Goal: Find specific page/section: Find specific page/section

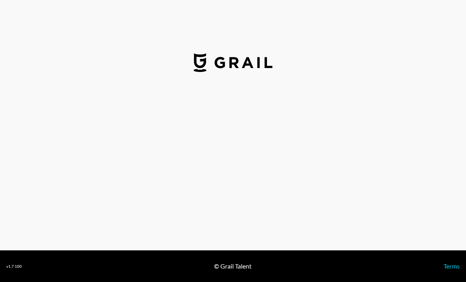
select select "USD"
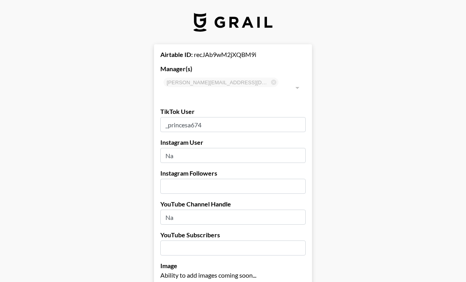
type input "[GEOGRAPHIC_DATA]"
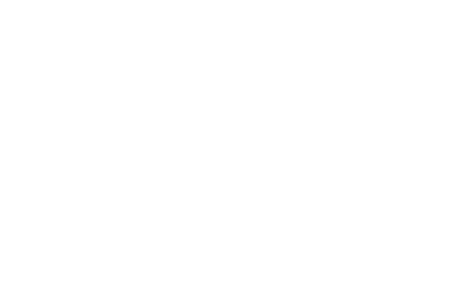
scroll to position [25, 0]
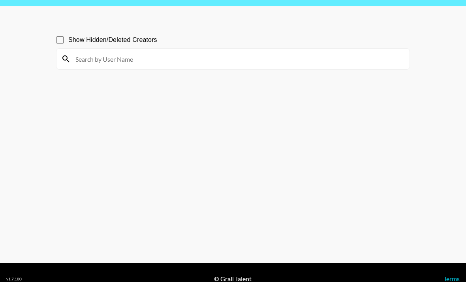
click at [297, 84] on section "Show Hidden/Deleted Creators" at bounding box center [233, 134] width 354 height 218
click at [169, 86] on section "Show Hidden/Deleted Creators" at bounding box center [233, 134] width 354 height 218
click at [142, 82] on section "Show Hidden/Deleted Creators" at bounding box center [233, 134] width 354 height 218
click at [140, 83] on section "Show Hidden/Deleted Creators" at bounding box center [233, 134] width 354 height 218
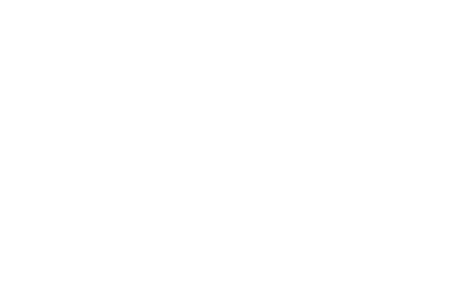
scroll to position [25, 0]
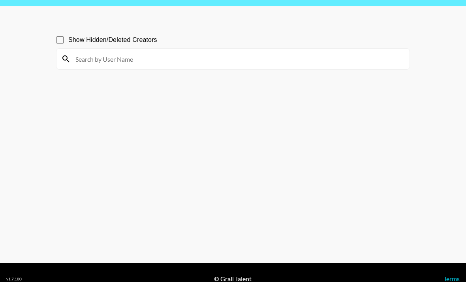
click at [106, 59] on input at bounding box center [238, 59] width 334 height 13
type input ".iiam"
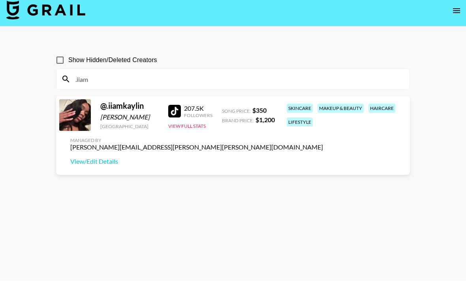
scroll to position [0, 0]
